Goal: Information Seeking & Learning: Understand process/instructions

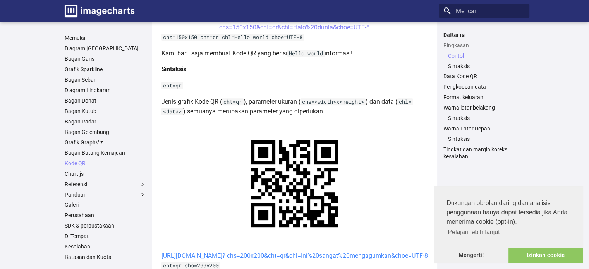
scroll to position [232, 0]
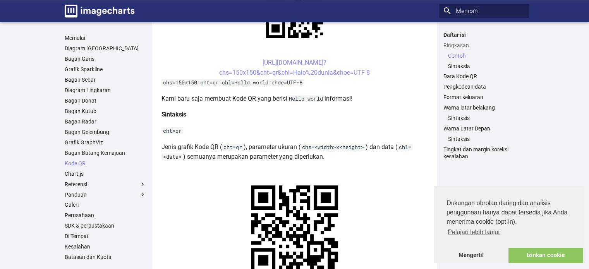
drag, startPoint x: 353, startPoint y: 128, endPoint x: 187, endPoint y: 113, distance: 167.5
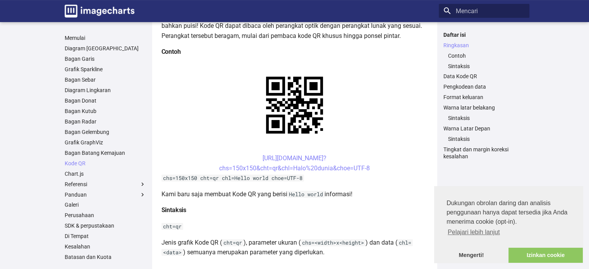
scroll to position [116, 0]
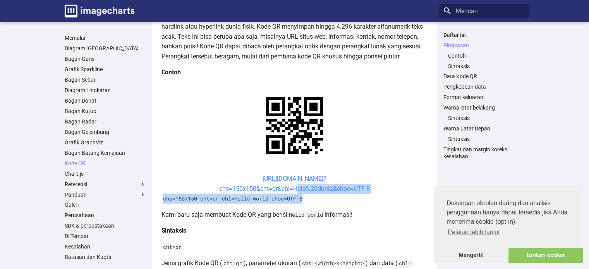
drag, startPoint x: 368, startPoint y: 121, endPoint x: 296, endPoint y: 111, distance: 72.6
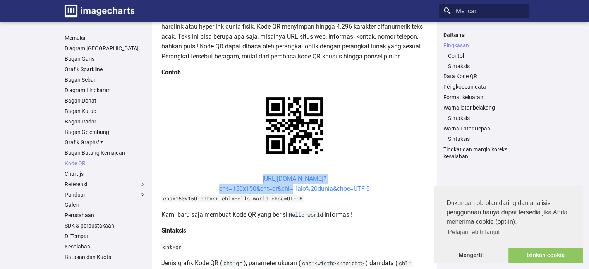
drag, startPoint x: 251, startPoint y: 106, endPoint x: 293, endPoint y: 114, distance: 43.3
copy link "[URL][DOMAIN_NAME]? chs=150x150&cht=qr&chl="
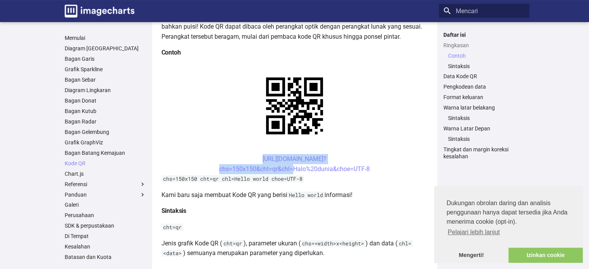
scroll to position [155, 0]
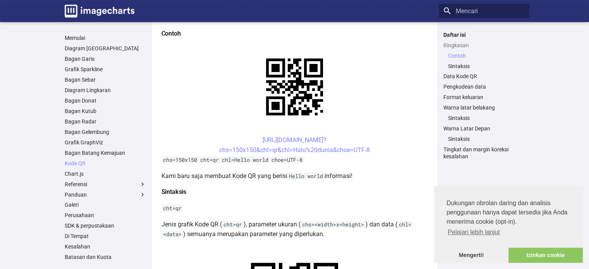
drag, startPoint x: 249, startPoint y: 190, endPoint x: 267, endPoint y: 204, distance: 23.0
copy font "[URL][DOMAIN_NAME]? chs=200x200&cht=qr&chl="
